Goal: Task Accomplishment & Management: Use online tool/utility

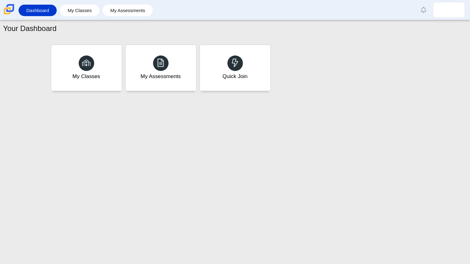
click at [103, 74] on div "My Classes" at bounding box center [86, 68] width 71 height 46
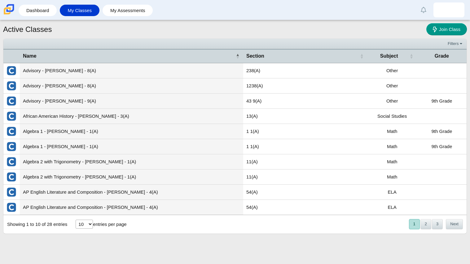
click at [91, 72] on td "Advisory - Reyes - 8(A)" at bounding box center [132, 70] width 224 height 15
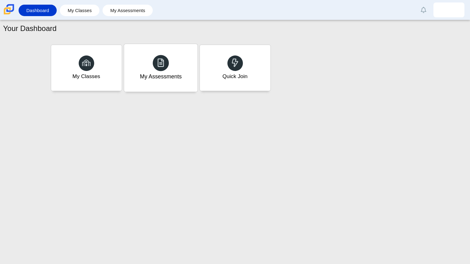
click at [165, 78] on div "My Assessments" at bounding box center [161, 77] width 42 height 8
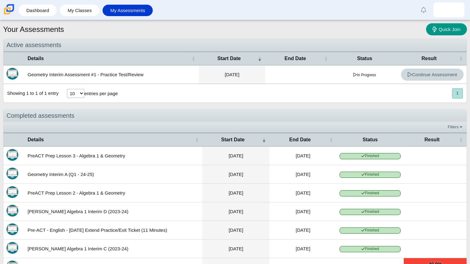
click at [431, 75] on span "Continue Assessment" at bounding box center [433, 74] width 50 height 5
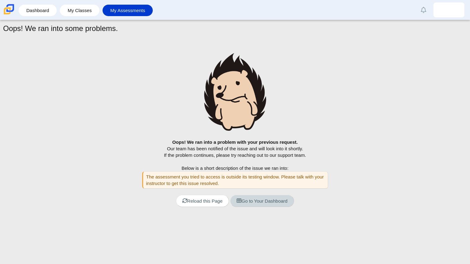
click at [258, 205] on link "Go to Your Dashboard" at bounding box center [262, 201] width 64 height 12
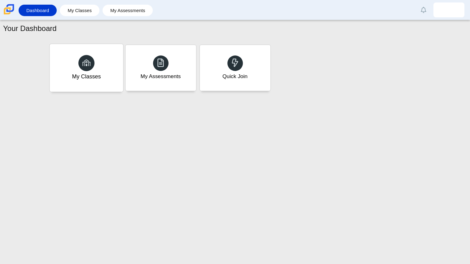
click at [89, 64] on use at bounding box center [86, 62] width 9 height 7
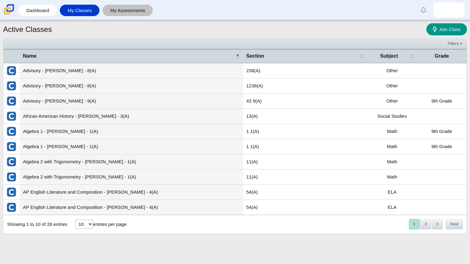
click at [114, 14] on link "My Assessments" at bounding box center [128, 10] width 44 height 11
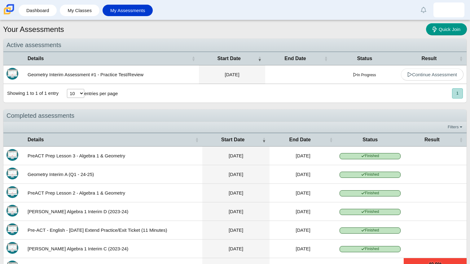
click at [456, 96] on button "1" at bounding box center [457, 93] width 11 height 10
click at [455, 96] on button "1" at bounding box center [457, 93] width 11 height 10
drag, startPoint x: 455, startPoint y: 96, endPoint x: 422, endPoint y: 95, distance: 33.8
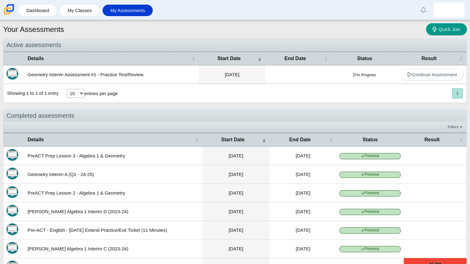
click at [422, 95] on div "Showing 1 to 1 of 1 entry 10 25 50 100 entries per page « Prev 1 Next »" at bounding box center [235, 93] width 464 height 19
click at [77, 94] on select "10 25 50 100" at bounding box center [75, 93] width 17 height 9
